Goal: Information Seeking & Learning: Learn about a topic

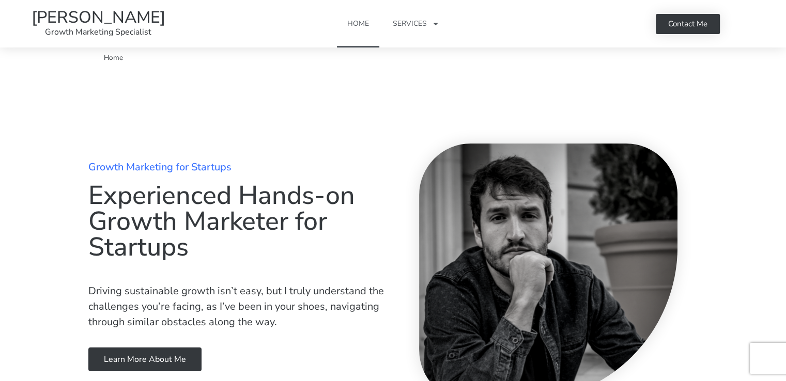
click at [173, 193] on h1 "Experienced Hands-on Growth Marketer for Startups" at bounding box center [238, 222] width 300 height 78
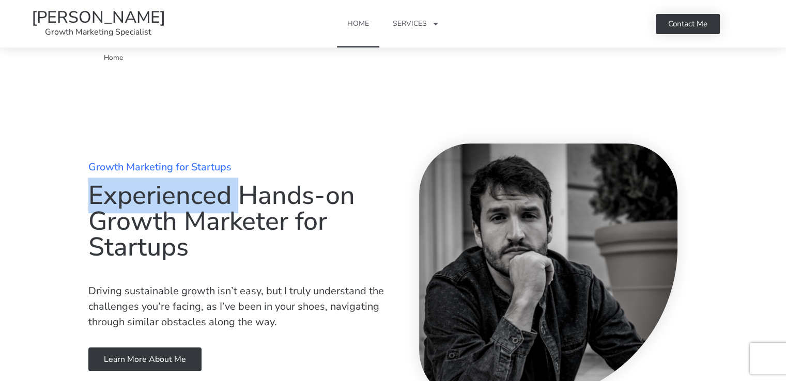
click at [173, 193] on h1 "Experienced Hands-on Growth Marketer for Startups" at bounding box center [238, 222] width 300 height 78
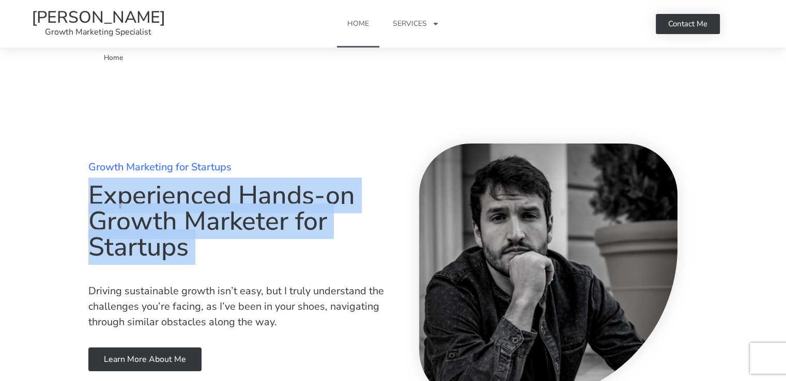
click at [173, 193] on h1 "Experienced Hands-on Growth Marketer for Startups" at bounding box center [238, 222] width 300 height 78
click at [147, 196] on h1 "Experienced Hands-on Growth Marketer for Startups" at bounding box center [238, 222] width 300 height 78
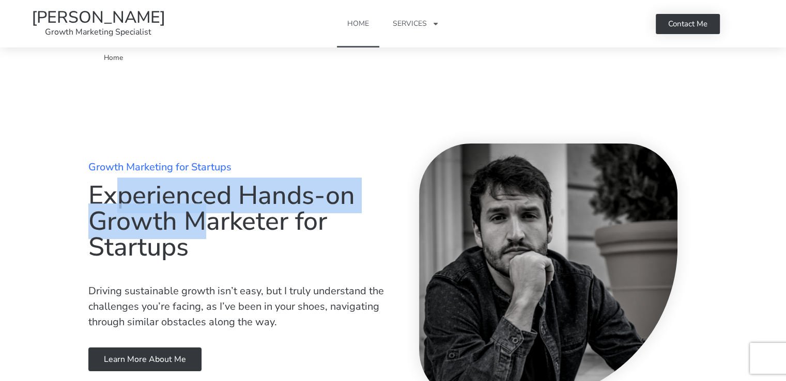
drag, startPoint x: 117, startPoint y: 209, endPoint x: 253, endPoint y: 215, distance: 136.0
click at [248, 215] on h1 "Experienced Hands-on Growth Marketer for Startups" at bounding box center [238, 222] width 300 height 78
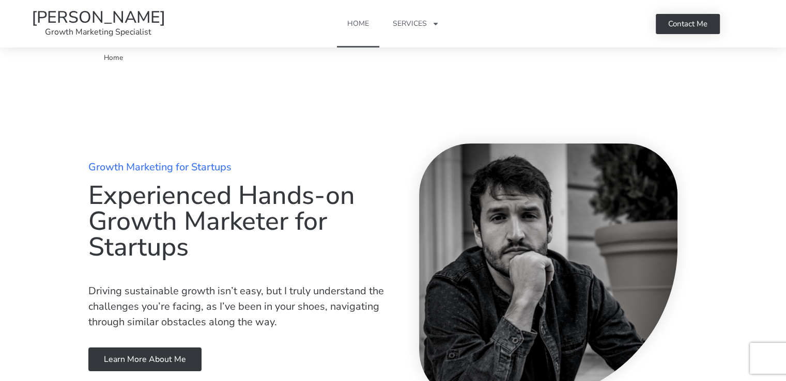
click at [253, 215] on h1 "Experienced Hands-on Growth Marketer for Startups" at bounding box center [238, 222] width 300 height 78
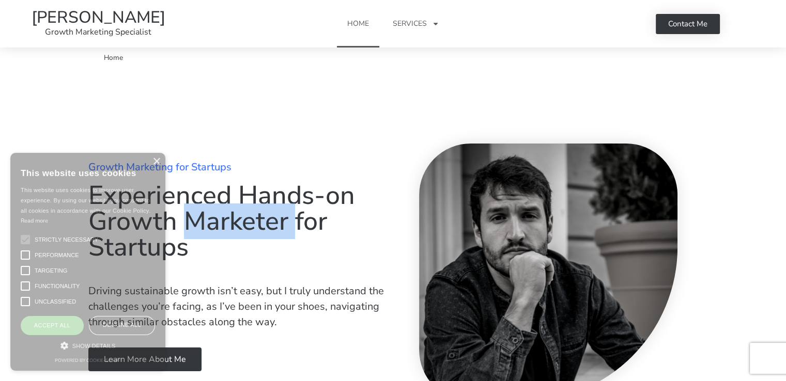
click at [253, 215] on h1 "Experienced Hands-on Growth Marketer for Startups" at bounding box center [238, 222] width 300 height 78
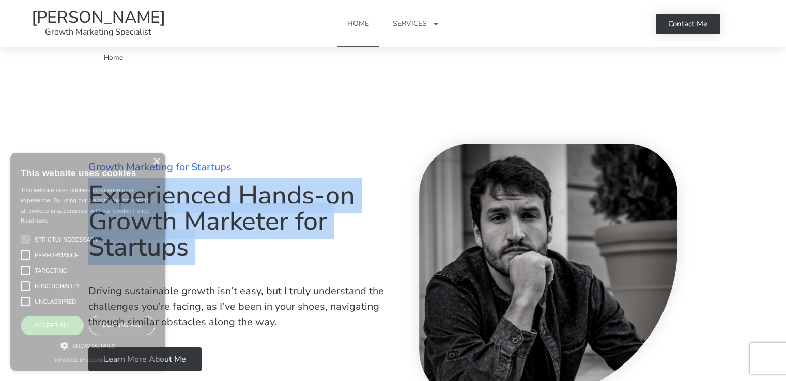
click at [253, 215] on h1 "Experienced Hands-on Growth Marketer for Startups" at bounding box center [238, 222] width 300 height 78
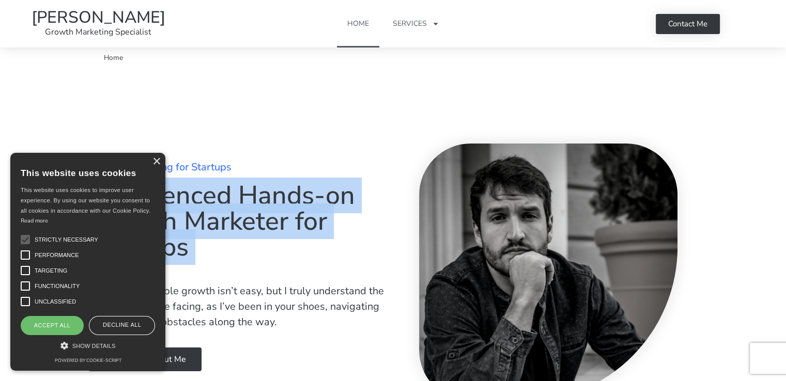
click at [211, 214] on h1 "Experienced Hands-on Growth Marketer for Startups" at bounding box center [238, 222] width 300 height 78
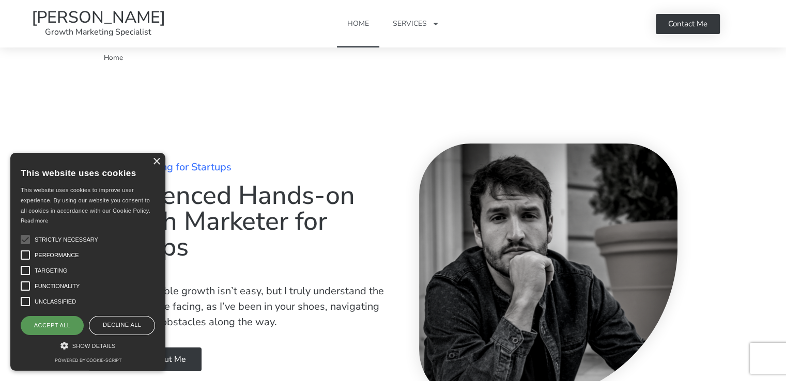
click at [57, 331] on div "Accept all" at bounding box center [52, 325] width 63 height 19
checkbox input "true"
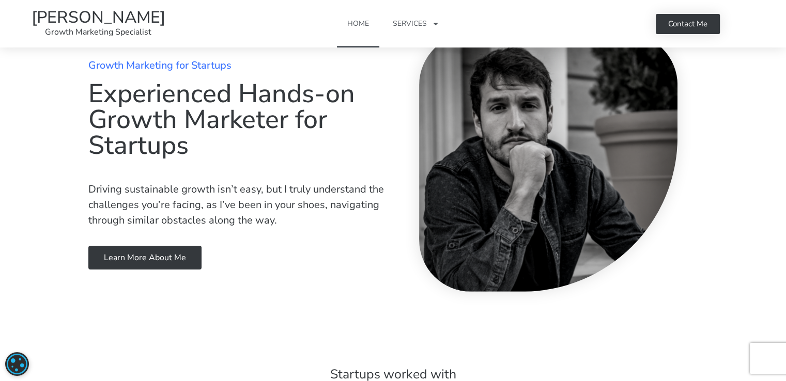
scroll to position [103, 0]
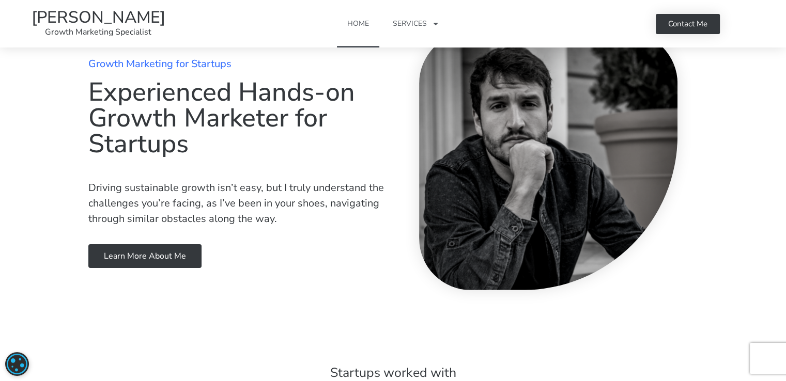
click at [139, 218] on p "Driving sustainable growth isn’t easy, but I truly understand the challenges yo…" at bounding box center [238, 203] width 300 height 47
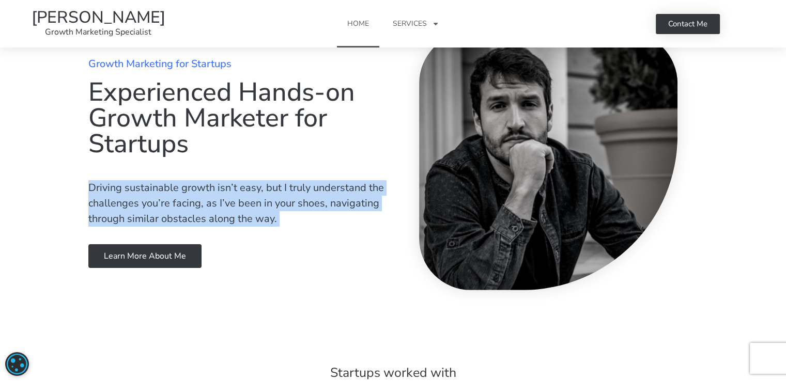
click at [139, 218] on p "Driving sustainable growth isn’t easy, but I truly understand the challenges yo…" at bounding box center [238, 203] width 300 height 47
click at [126, 211] on p "Driving sustainable growth isn’t easy, but I truly understand the challenges yo…" at bounding box center [238, 203] width 300 height 47
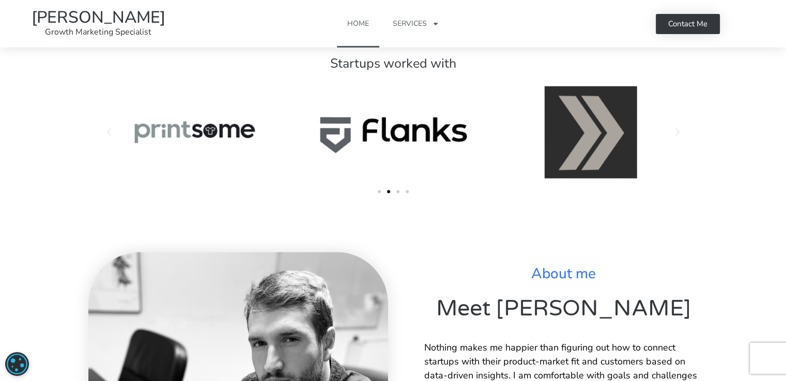
scroll to position [413, 0]
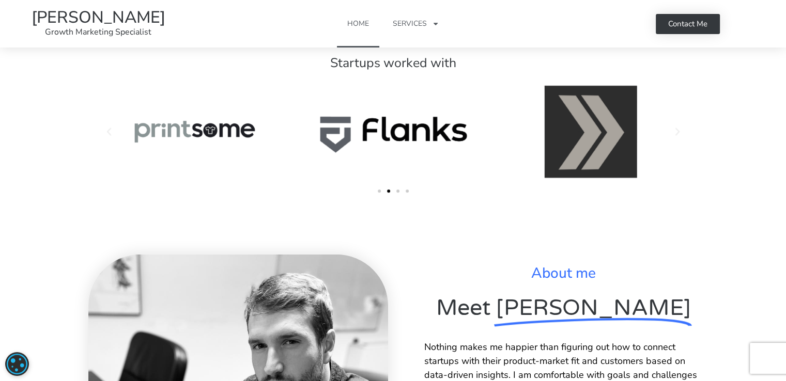
click at [297, 163] on div "Ruben Lozano Me - Flanks Logo RB" at bounding box center [393, 131] width 193 height 103
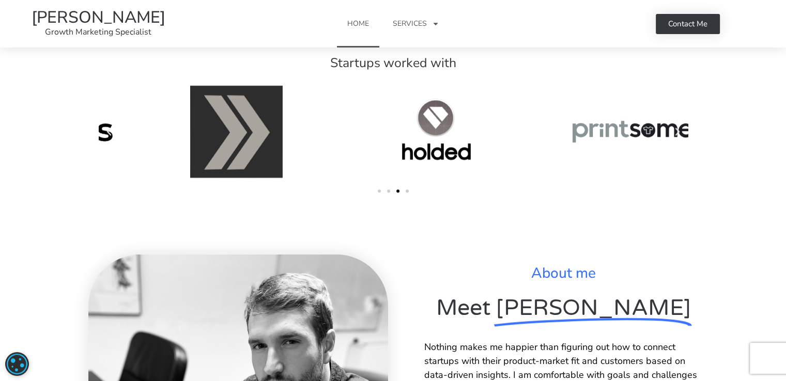
click at [232, 194] on div "Slides" at bounding box center [393, 139] width 589 height 119
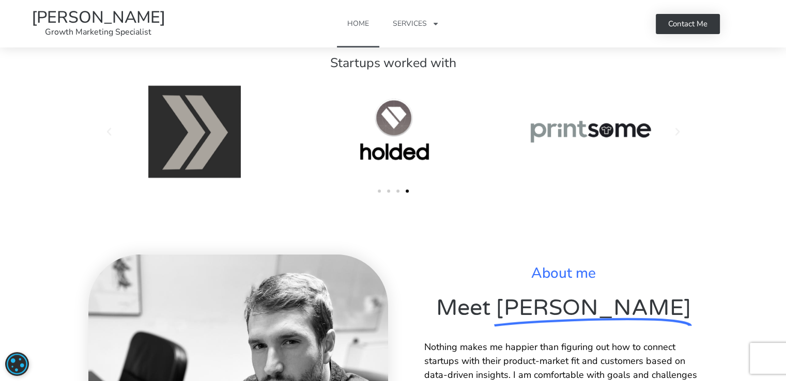
click at [297, 156] on div "Ruben Lozano Me - Holded Logo RB" at bounding box center [393, 131] width 193 height 103
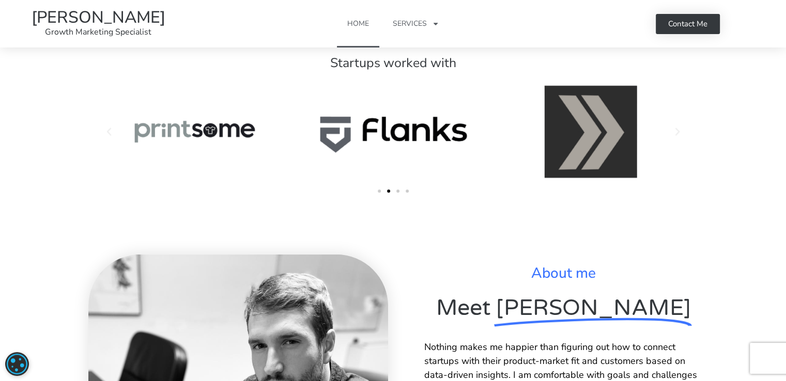
click at [297, 142] on div "Ruben Lozano Me - Flanks Logo RB" at bounding box center [393, 131] width 193 height 103
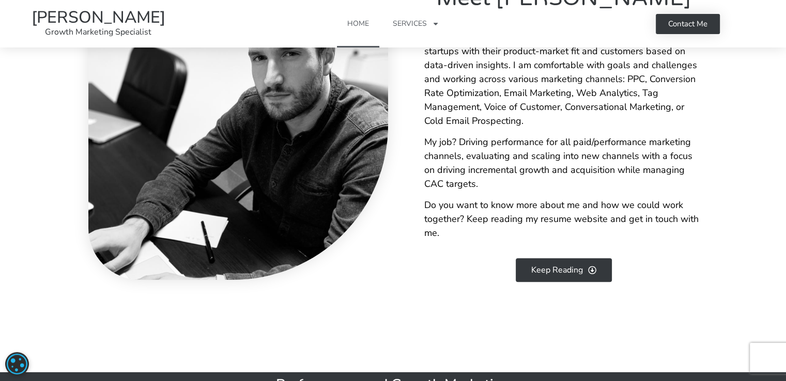
scroll to position [620, 0]
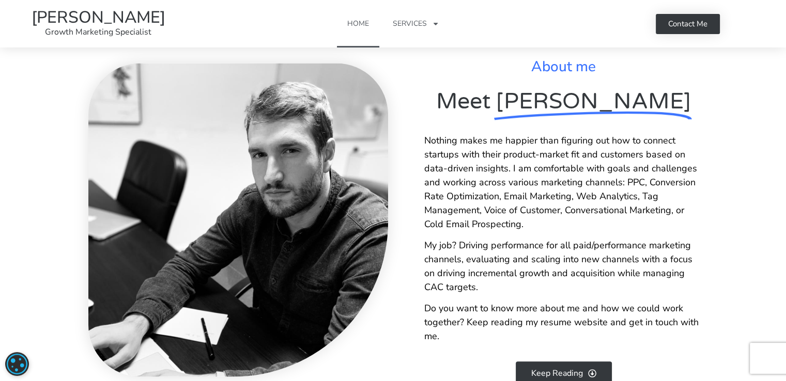
click at [490, 147] on p "Nothing makes me happier than figuring out how to connect startups with their p…" at bounding box center [563, 183] width 279 height 98
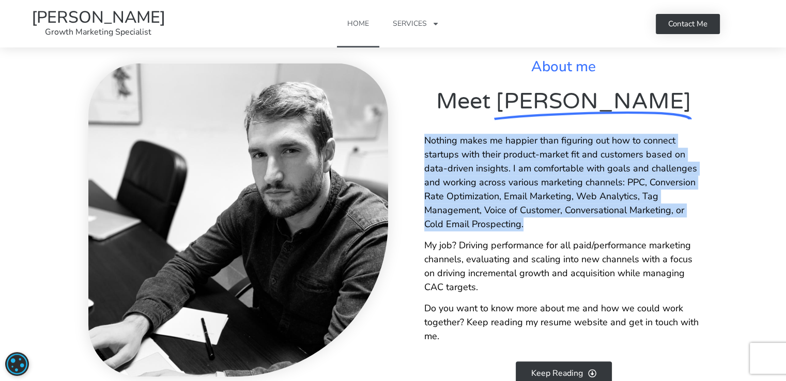
click at [490, 147] on p "Nothing makes me happier than figuring out how to connect startups with their p…" at bounding box center [563, 183] width 279 height 98
click at [445, 150] on p "Nothing makes me happier than figuring out how to connect startups with their p…" at bounding box center [563, 183] width 279 height 98
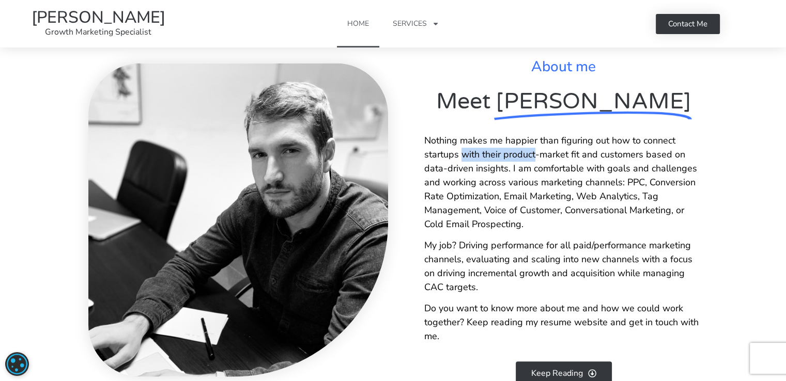
drag, startPoint x: 465, startPoint y: 150, endPoint x: 561, endPoint y: 163, distance: 97.5
click at [561, 163] on p "Nothing makes me happier than figuring out how to connect startups with their p…" at bounding box center [563, 183] width 279 height 98
click at [575, 167] on p "Nothing makes me happier than figuring out how to connect startups with their p…" at bounding box center [563, 183] width 279 height 98
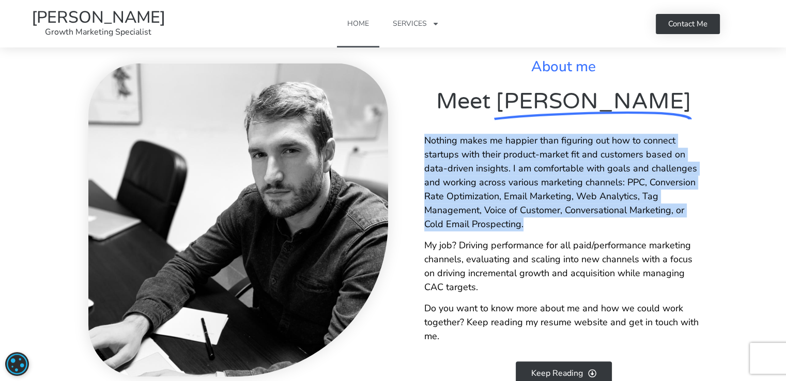
click at [575, 167] on p "Nothing makes me happier than figuring out how to connect startups with their p…" at bounding box center [563, 183] width 279 height 98
click at [541, 161] on p "Nothing makes me happier than figuring out how to connect startups with their p…" at bounding box center [563, 183] width 279 height 98
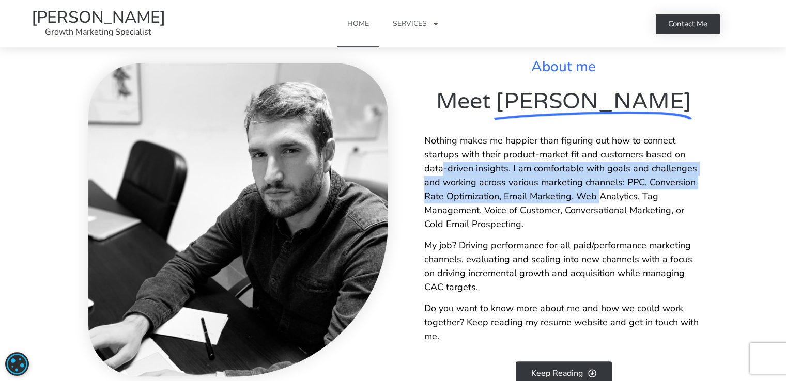
drag, startPoint x: 440, startPoint y: 168, endPoint x: 599, endPoint y: 190, distance: 160.7
click at [599, 190] on p "Nothing makes me happier than figuring out how to connect startups with their p…" at bounding box center [563, 183] width 279 height 98
click at [598, 190] on p "Nothing makes me happier than figuring out how to connect startups with their p…" at bounding box center [563, 183] width 279 height 98
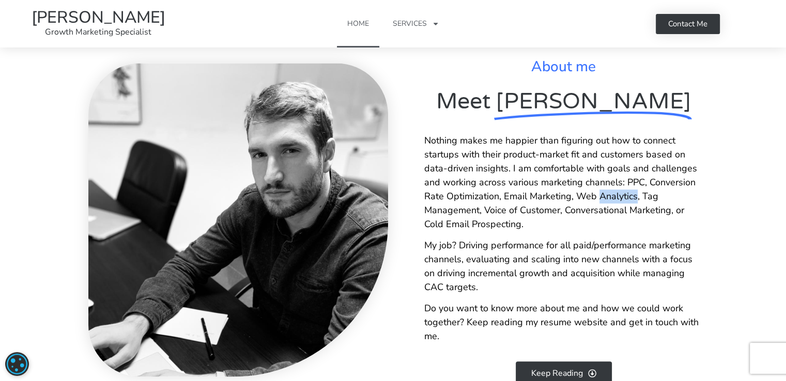
click at [598, 190] on p "Nothing makes me happier than figuring out how to connect startups with their p…" at bounding box center [563, 183] width 279 height 98
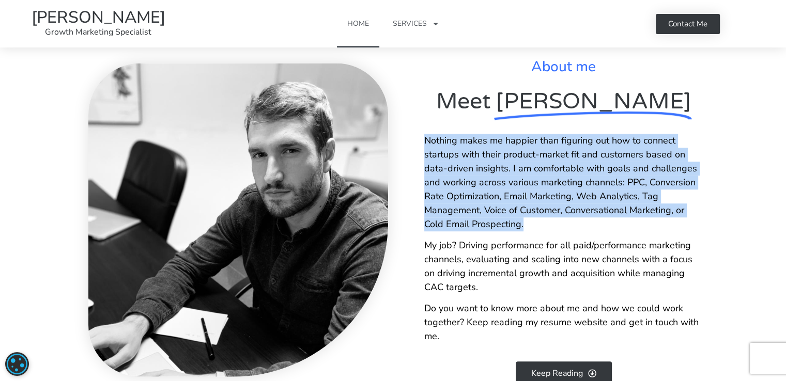
click at [598, 190] on p "Nothing makes me happier than figuring out how to connect startups with their p…" at bounding box center [563, 183] width 279 height 98
click at [527, 180] on p "Nothing makes me happier than figuring out how to connect startups with their p…" at bounding box center [563, 183] width 279 height 98
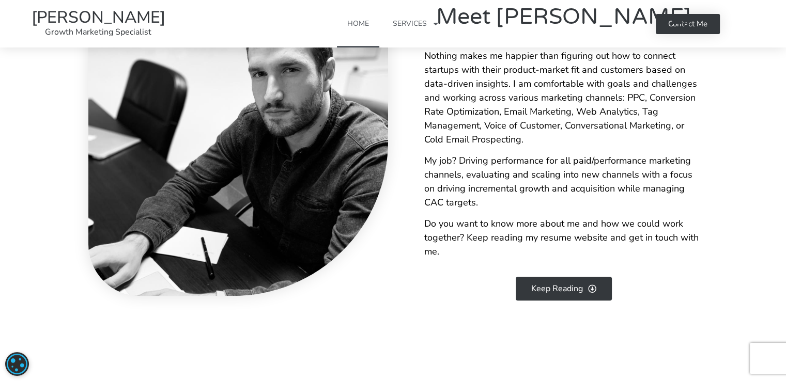
scroll to position [724, 0]
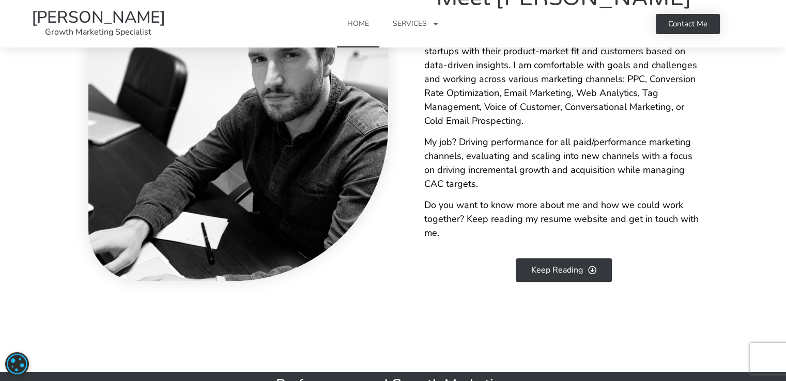
click at [521, 160] on span "My job? Driving performance for all paid/performance marketing channels, evalua…" at bounding box center [558, 163] width 268 height 54
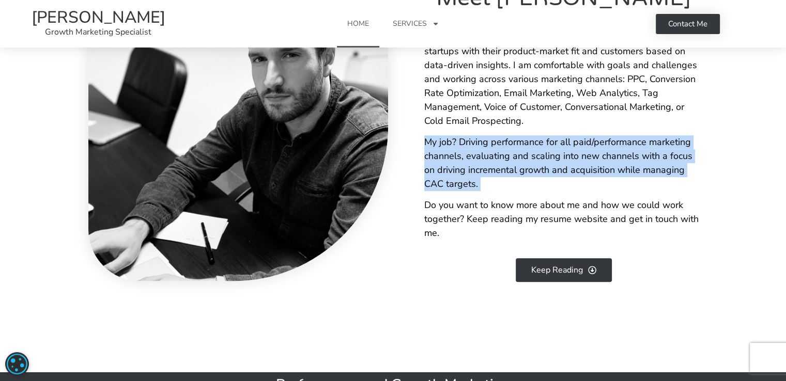
click at [521, 160] on span "My job? Driving performance for all paid/performance marketing channels, evalua…" at bounding box center [558, 163] width 268 height 54
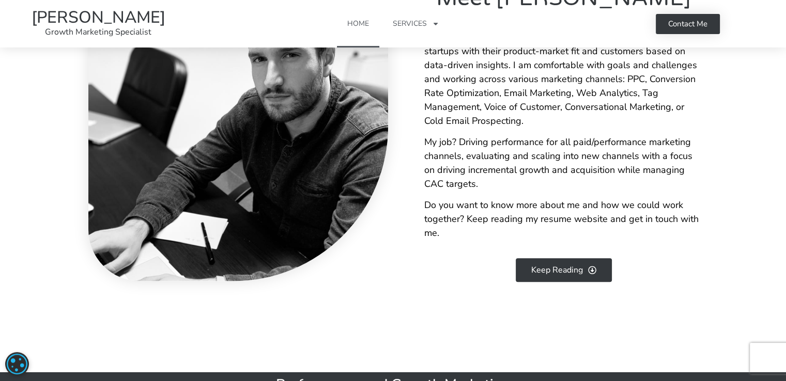
click at [501, 127] on p "Nothing makes me happier than figuring out how to connect startups with their p…" at bounding box center [563, 79] width 279 height 98
drag, startPoint x: 422, startPoint y: 96, endPoint x: 582, endPoint y: 96, distance: 159.7
click at [580, 96] on div "About me Meet [PERSON_NAME] Nothing makes me happier than figuring out how to c…" at bounding box center [548, 119] width 310 height 357
click at [591, 97] on p "Nothing makes me happier than figuring out how to connect startups with their p…" at bounding box center [563, 79] width 279 height 98
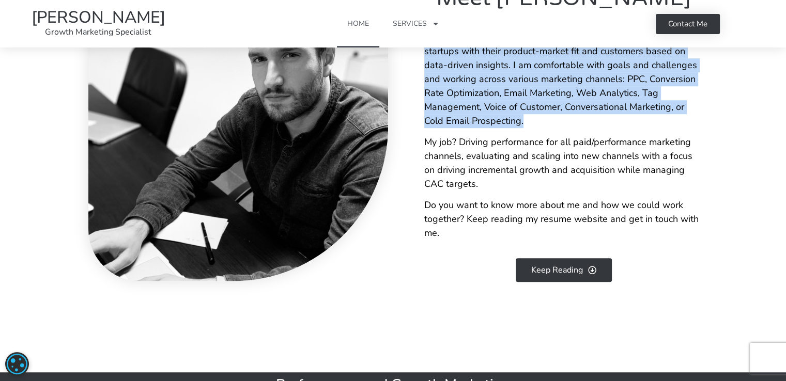
click at [591, 97] on p "Nothing makes me happier than figuring out how to connect startups with their p…" at bounding box center [563, 79] width 279 height 98
click at [534, 97] on p "Nothing makes me happier than figuring out how to connect startups with their p…" at bounding box center [563, 79] width 279 height 98
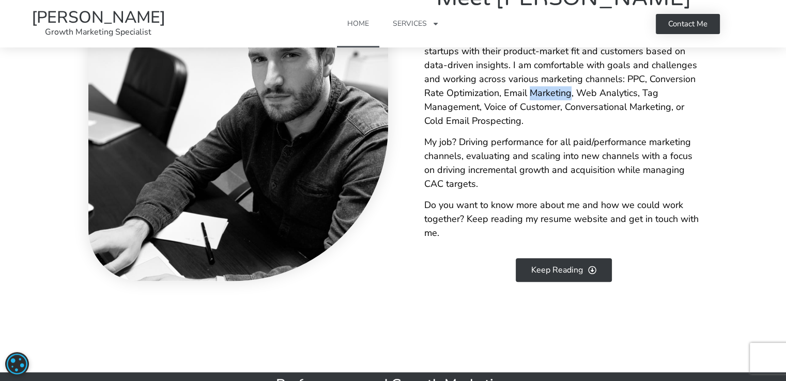
click at [534, 97] on p "Nothing makes me happier than figuring out how to connect startups with their p…" at bounding box center [563, 79] width 279 height 98
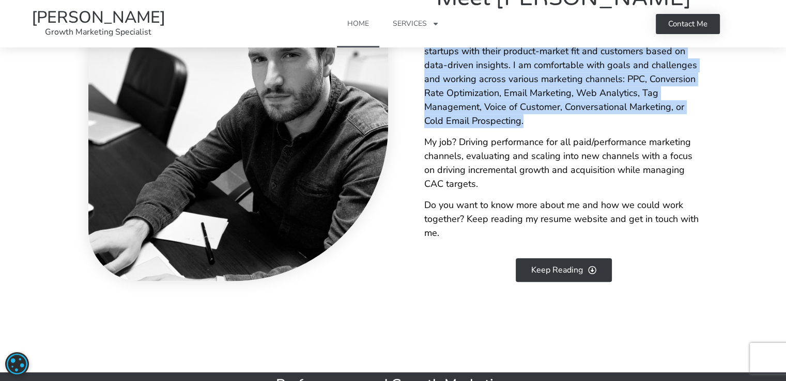
click at [534, 97] on p "Nothing makes me happier than figuring out how to connect startups with their p…" at bounding box center [563, 79] width 279 height 98
click at [481, 104] on p "Nothing makes me happier than figuring out how to connect startups with their p…" at bounding box center [563, 79] width 279 height 98
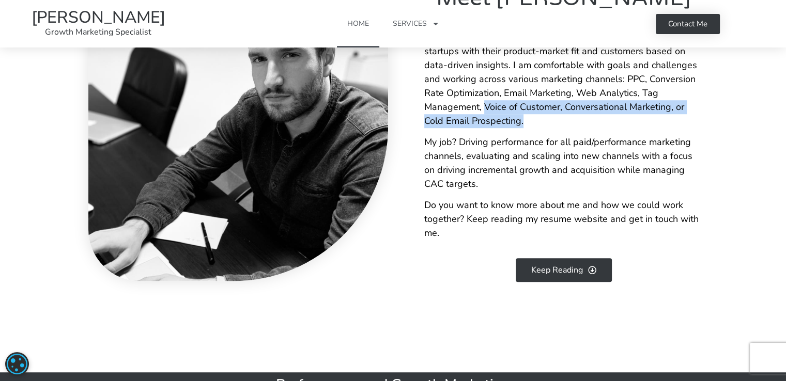
drag, startPoint x: 485, startPoint y: 105, endPoint x: 614, endPoint y: 116, distance: 129.7
click at [614, 116] on p "Nothing makes me happier than figuring out how to connect startups with their p…" at bounding box center [563, 79] width 279 height 98
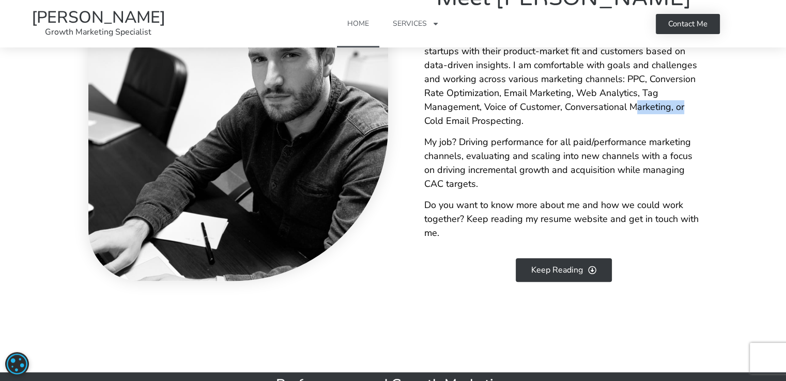
drag, startPoint x: 637, startPoint y: 107, endPoint x: 712, endPoint y: 110, distance: 74.5
click at [710, 109] on section "About me Meet [PERSON_NAME] Nothing makes me happier than figuring out how to c…" at bounding box center [393, 118] width 786 height 429
click at [641, 112] on p "Nothing makes me happier than figuring out how to connect startups with their p…" at bounding box center [563, 79] width 279 height 98
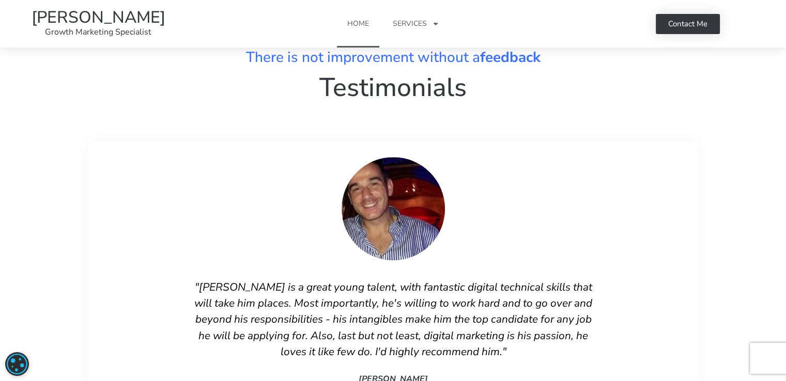
scroll to position [5416, 0]
